Goal: Information Seeking & Learning: Learn about a topic

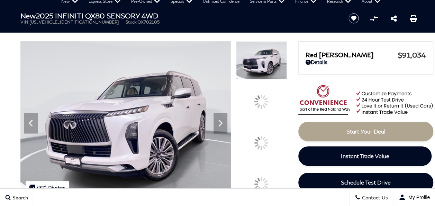
scroll to position [35, 0]
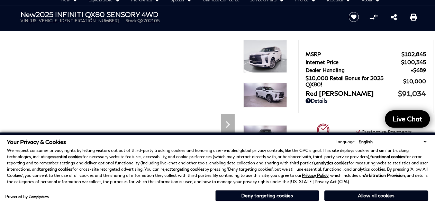
click at [379, 196] on button "Allow all cookies" at bounding box center [377, 195] width 104 height 10
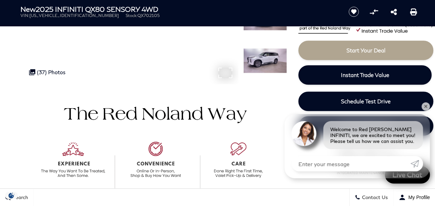
scroll to position [243, 0]
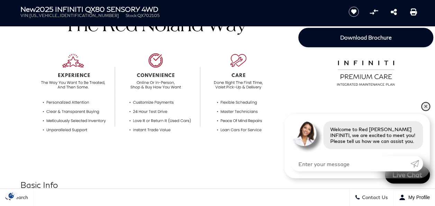
click at [424, 105] on link "✕" at bounding box center [426, 106] width 8 height 8
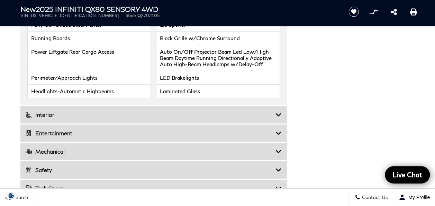
scroll to position [1178, 0]
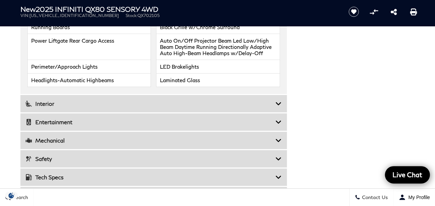
click at [279, 100] on icon at bounding box center [279, 103] width 6 height 7
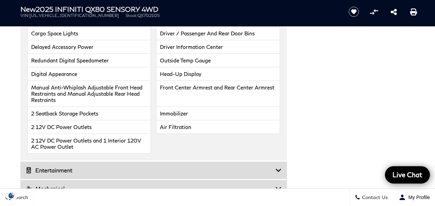
scroll to position [1282, 0]
click at [279, 166] on icon at bounding box center [279, 169] width 6 height 7
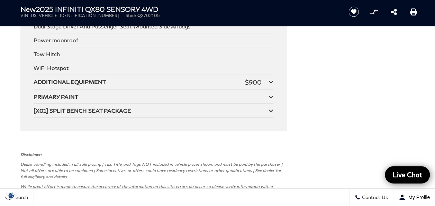
scroll to position [1559, 0]
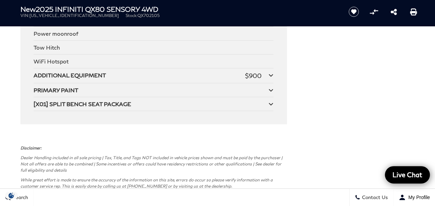
click at [272, 101] on icon at bounding box center [271, 104] width 5 height 6
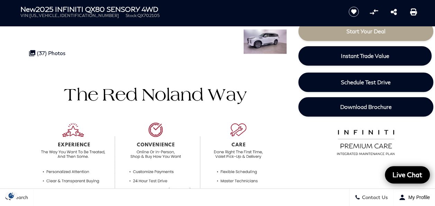
scroll to position [0, 0]
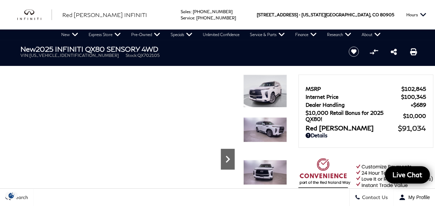
click at [226, 157] on icon "Next" at bounding box center [228, 159] width 14 height 14
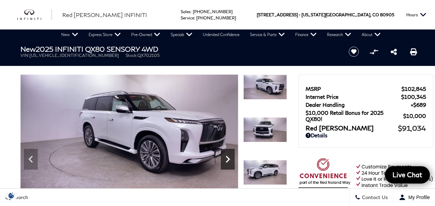
click at [226, 157] on icon "Next" at bounding box center [228, 159] width 14 height 14
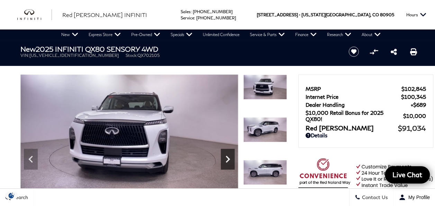
click at [226, 157] on icon "Next" at bounding box center [228, 159] width 14 height 14
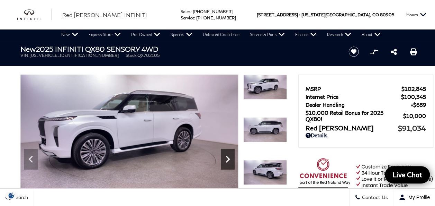
click at [226, 157] on icon "Next" at bounding box center [228, 159] width 14 height 14
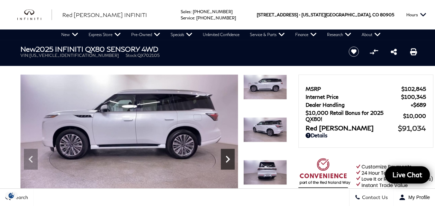
click at [226, 157] on icon "Next" at bounding box center [228, 159] width 14 height 14
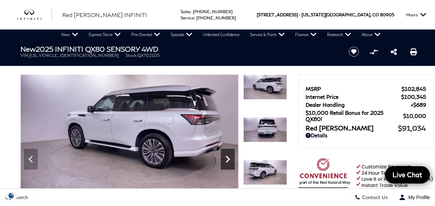
click at [226, 157] on icon "Next" at bounding box center [228, 159] width 14 height 14
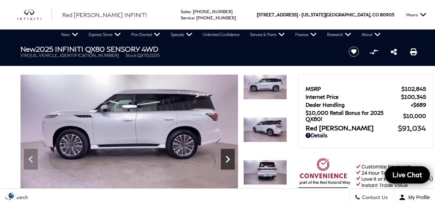
click at [227, 161] on icon "Next" at bounding box center [228, 159] width 4 height 7
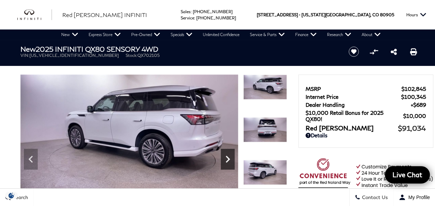
click at [227, 161] on icon "Next" at bounding box center [228, 159] width 4 height 7
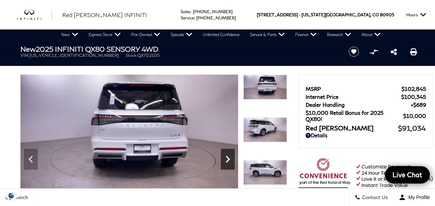
click at [227, 161] on icon "Next" at bounding box center [228, 159] width 4 height 7
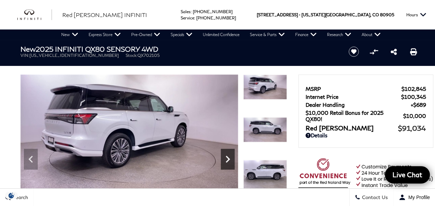
click at [227, 161] on icon "Next" at bounding box center [228, 159] width 4 height 7
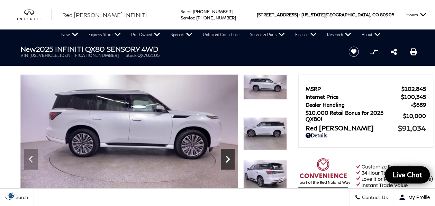
click at [227, 161] on icon "Next" at bounding box center [228, 159] width 4 height 7
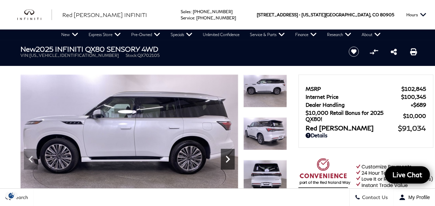
click at [227, 161] on icon "Next" at bounding box center [228, 159] width 4 height 7
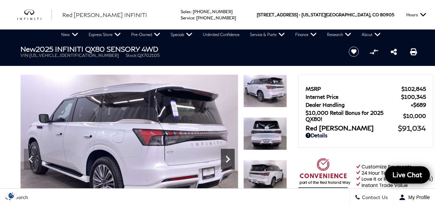
click at [227, 161] on icon "Next" at bounding box center [228, 159] width 4 height 7
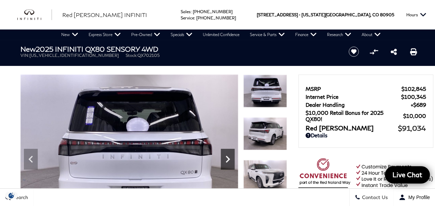
click at [227, 161] on icon "Next" at bounding box center [228, 159] width 4 height 7
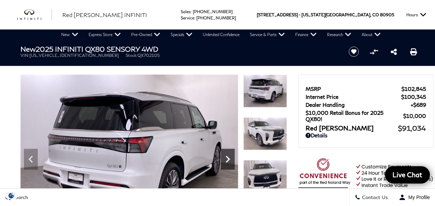
click at [227, 161] on icon "Next" at bounding box center [228, 159] width 4 height 7
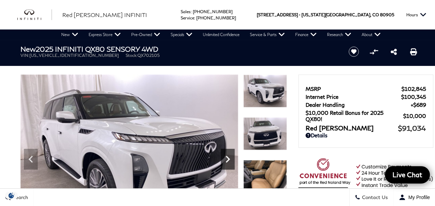
click at [227, 161] on icon "Next" at bounding box center [228, 159] width 4 height 7
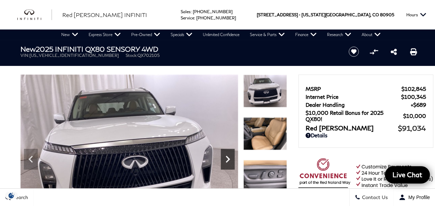
click at [227, 161] on icon "Next" at bounding box center [228, 159] width 4 height 7
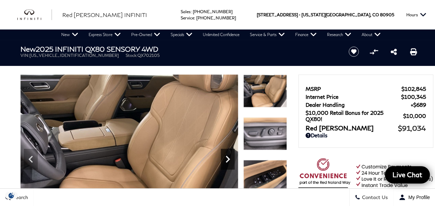
click at [227, 161] on icon "Next" at bounding box center [228, 159] width 4 height 7
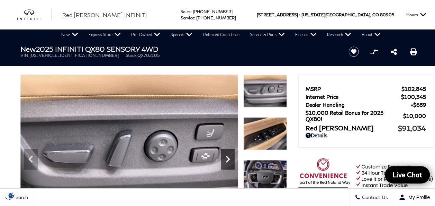
click at [227, 161] on icon "Next" at bounding box center [228, 159] width 4 height 7
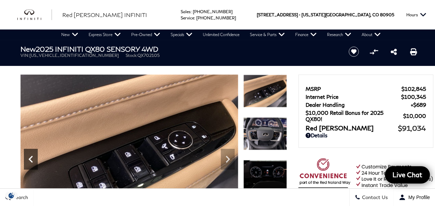
click at [32, 158] on icon "Previous" at bounding box center [31, 159] width 14 height 14
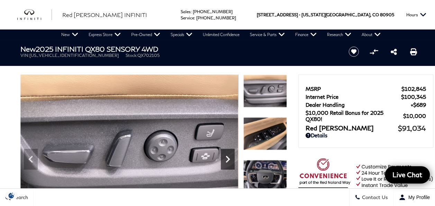
click at [227, 158] on icon "Next" at bounding box center [228, 159] width 14 height 14
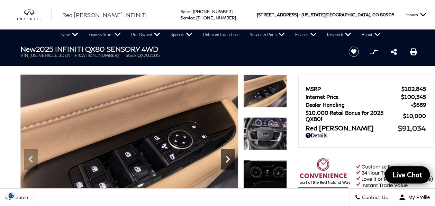
click at [227, 158] on icon "Next" at bounding box center [228, 159] width 14 height 14
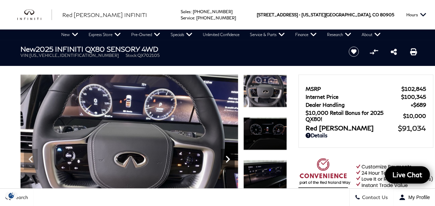
click at [227, 158] on icon "Next" at bounding box center [228, 159] width 14 height 14
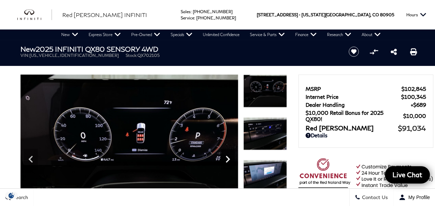
click at [227, 158] on icon "Next" at bounding box center [228, 159] width 14 height 14
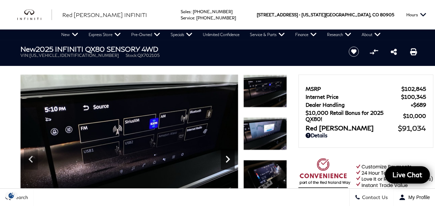
click at [227, 158] on icon "Next" at bounding box center [228, 159] width 14 height 14
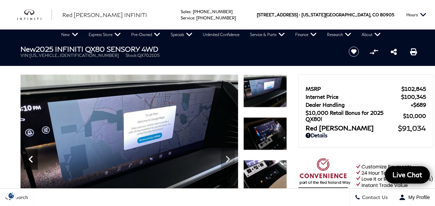
click at [30, 159] on icon "Previous" at bounding box center [31, 159] width 14 height 14
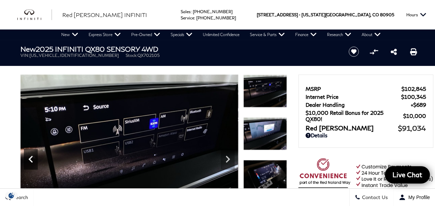
click at [30, 159] on icon "Previous" at bounding box center [31, 159] width 14 height 14
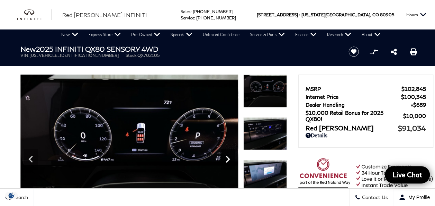
click at [227, 161] on icon "Next" at bounding box center [228, 159] width 4 height 7
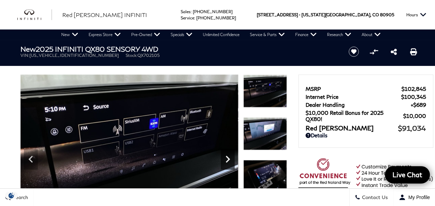
click at [227, 161] on icon "Next" at bounding box center [228, 159] width 4 height 7
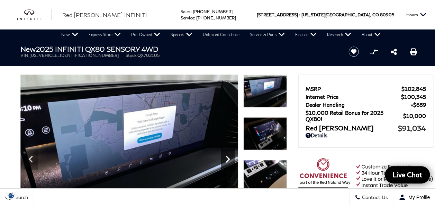
click at [227, 161] on icon "Next" at bounding box center [228, 159] width 4 height 7
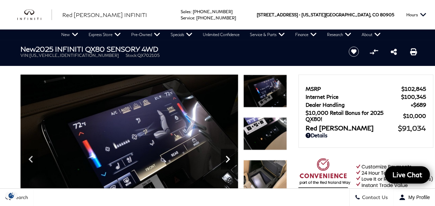
click at [227, 161] on icon "Next" at bounding box center [228, 159] width 4 height 7
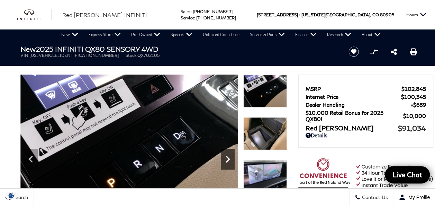
click at [228, 159] on icon "Next" at bounding box center [228, 159] width 4 height 7
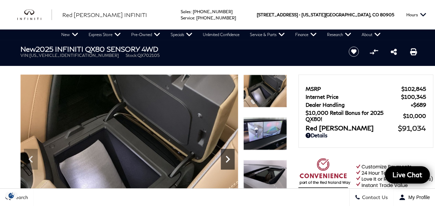
click at [228, 159] on icon "Next" at bounding box center [228, 159] width 4 height 7
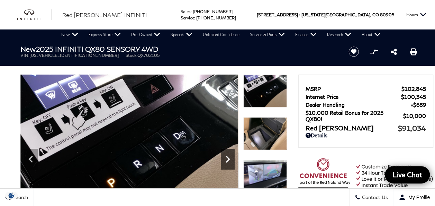
click at [229, 159] on icon "Next" at bounding box center [228, 159] width 4 height 7
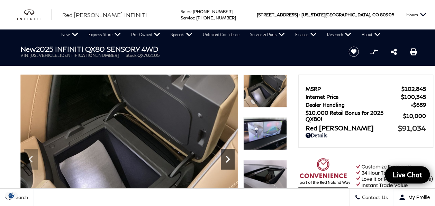
click at [227, 159] on icon "Next" at bounding box center [228, 159] width 14 height 14
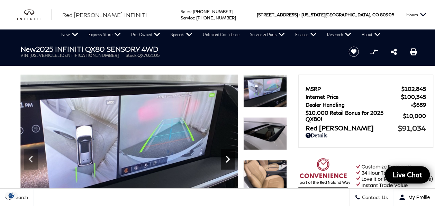
click at [227, 156] on icon "Next" at bounding box center [228, 159] width 14 height 14
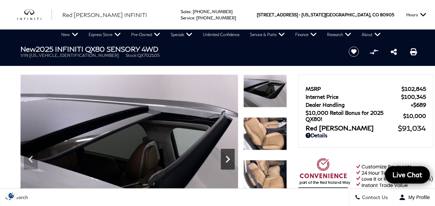
click at [227, 156] on icon "Next" at bounding box center [228, 159] width 4 height 7
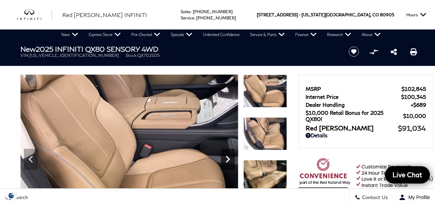
click at [227, 156] on icon "Next" at bounding box center [228, 159] width 4 height 7
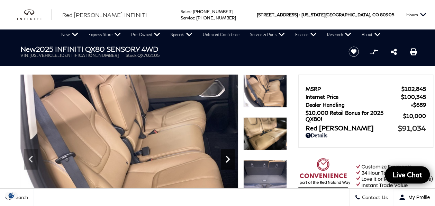
click at [227, 156] on icon "Next" at bounding box center [228, 159] width 4 height 7
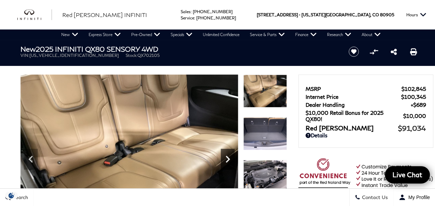
click at [227, 156] on icon "Next" at bounding box center [228, 159] width 4 height 7
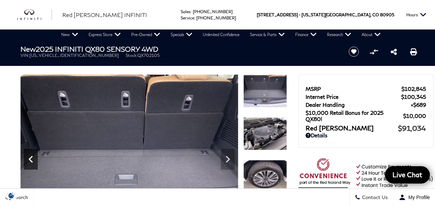
click at [32, 160] on icon "Previous" at bounding box center [31, 159] width 14 height 14
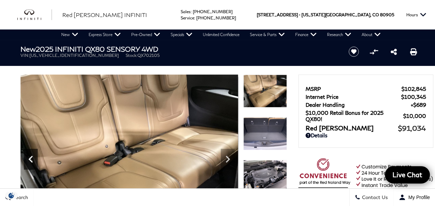
click at [34, 158] on icon "Previous" at bounding box center [31, 159] width 14 height 14
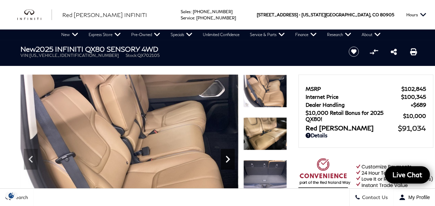
click at [229, 157] on icon "Next" at bounding box center [228, 159] width 14 height 14
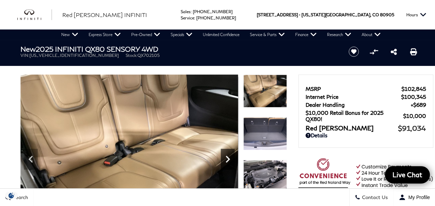
click at [229, 157] on icon "Next" at bounding box center [228, 159] width 14 height 14
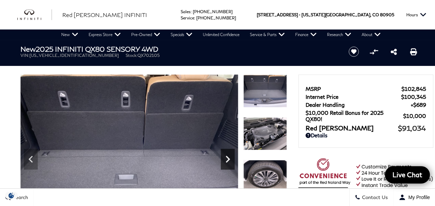
click at [229, 157] on icon "Next" at bounding box center [228, 159] width 14 height 14
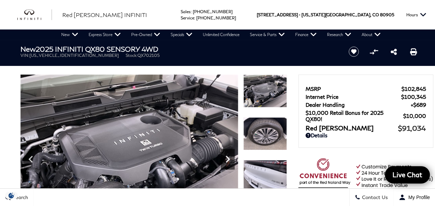
click at [229, 157] on icon "Next" at bounding box center [228, 159] width 14 height 14
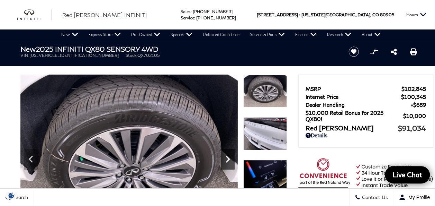
click at [228, 157] on icon "Next" at bounding box center [228, 159] width 14 height 14
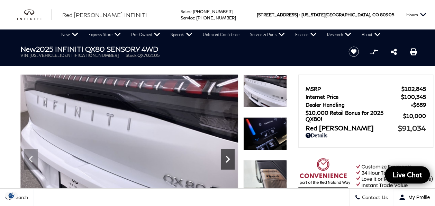
click at [228, 157] on icon "Next" at bounding box center [228, 159] width 14 height 14
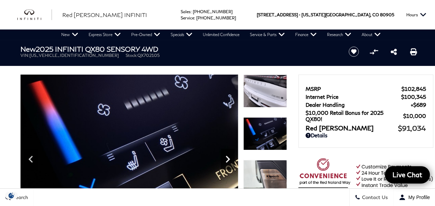
click at [227, 159] on icon "Next" at bounding box center [228, 159] width 14 height 14
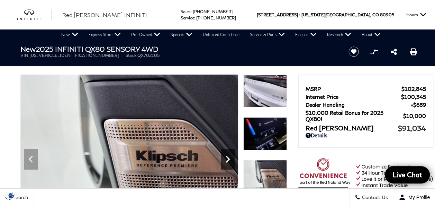
click at [227, 159] on icon "Next" at bounding box center [228, 159] width 14 height 14
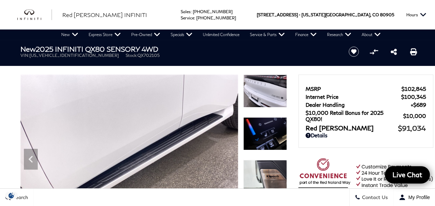
click at [227, 159] on img at bounding box center [129, 156] width 218 height 164
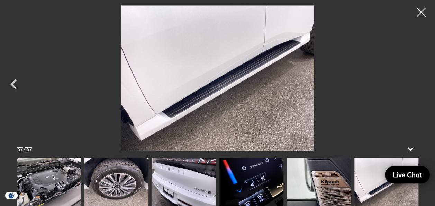
click at [421, 12] on div at bounding box center [422, 12] width 18 height 18
